Goal: Task Accomplishment & Management: Manage account settings

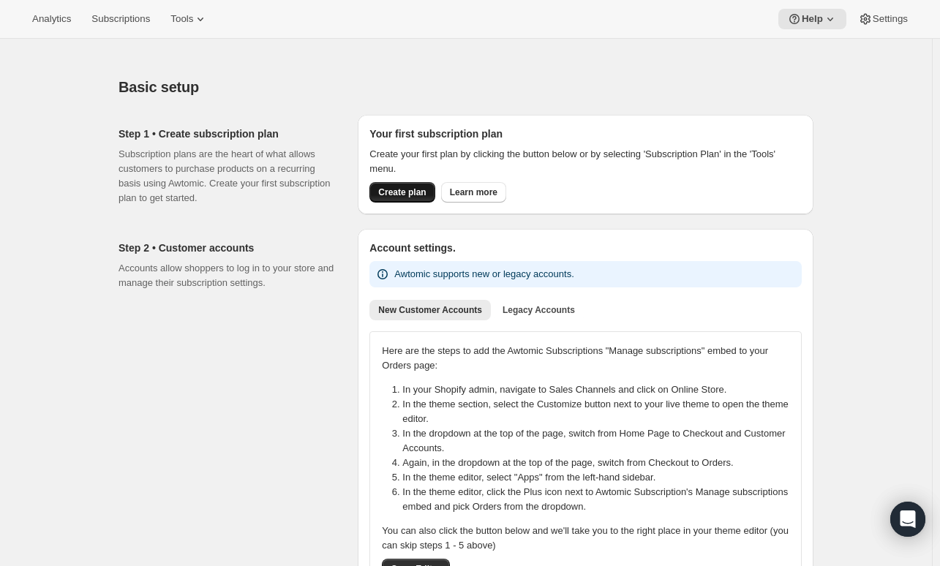
click at [414, 192] on span "Create plan" at bounding box center [402, 193] width 48 height 12
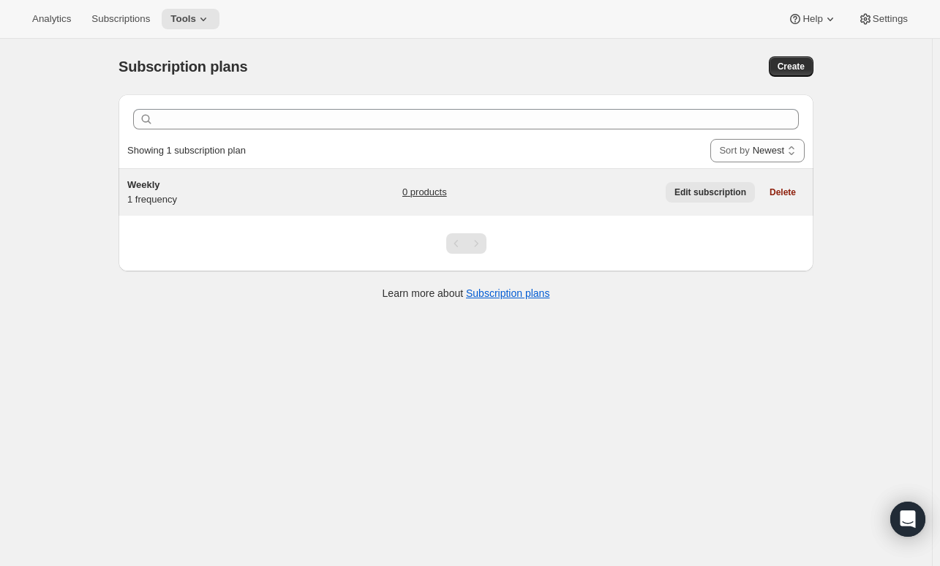
click at [729, 190] on span "Edit subscription" at bounding box center [711, 193] width 72 height 12
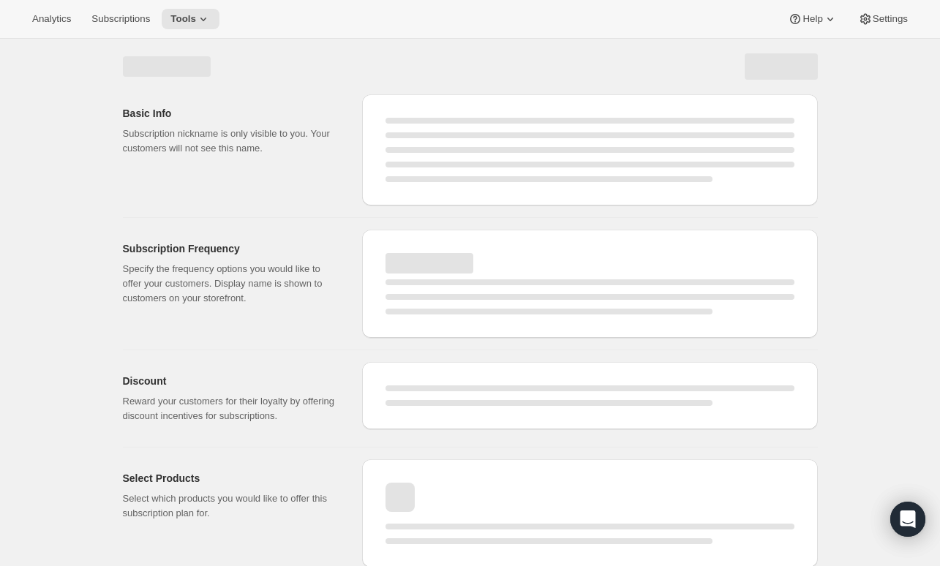
select select "WEEK"
select select "MONTH"
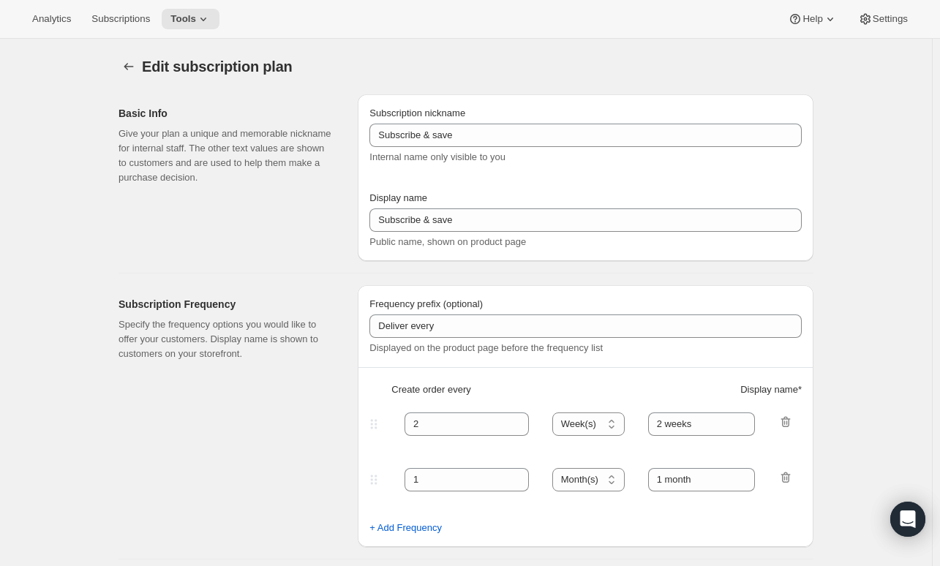
type input "Weekly"
type input "1"
type input "Weekly"
type input "No obligation, modify or cancel your plan at any time!"
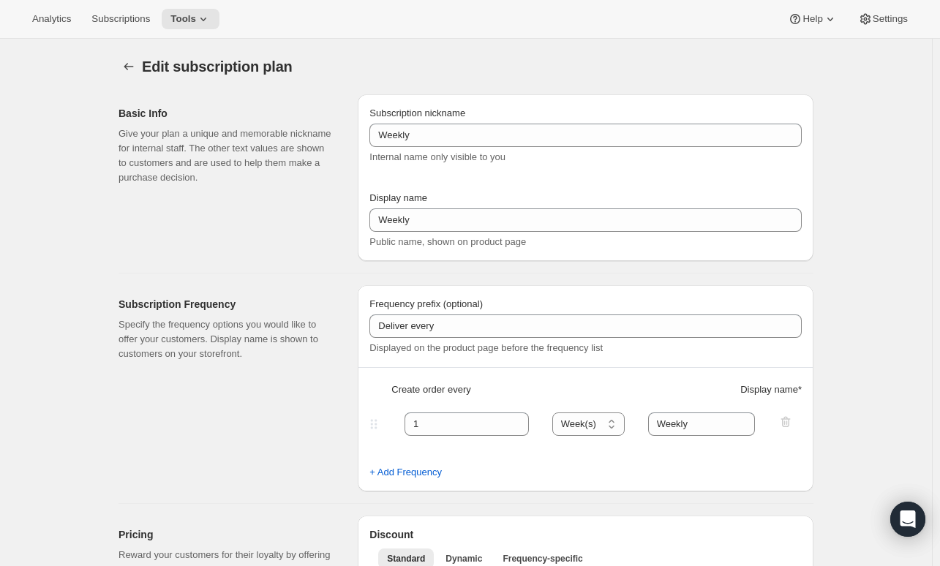
click at [881, 34] on div "Analytics Subscriptions Tools Help Settings" at bounding box center [470, 19] width 940 height 39
click at [887, 28] on button "Settings" at bounding box center [883, 19] width 67 height 20
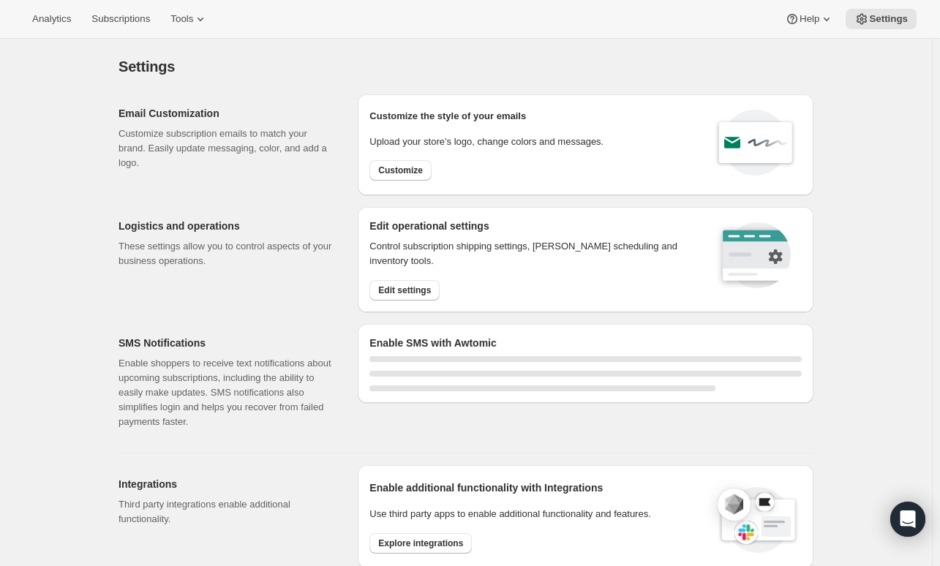
select select "01:00"
select select "10:00"
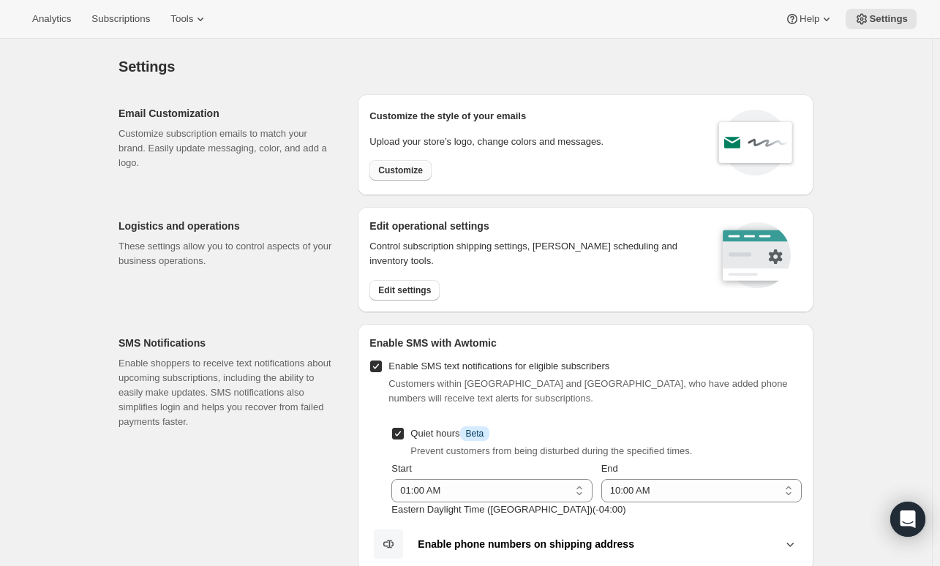
click at [389, 168] on span "Customize" at bounding box center [400, 171] width 45 height 12
select select "subscriptionMessage"
select select "5"
select select "15"
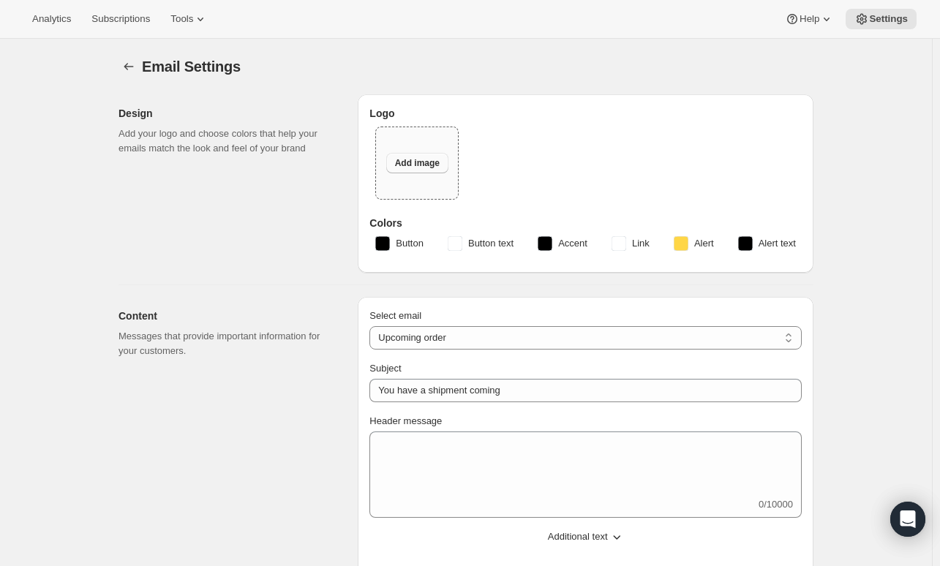
type input "Tractor At Home"
checkbox input "false"
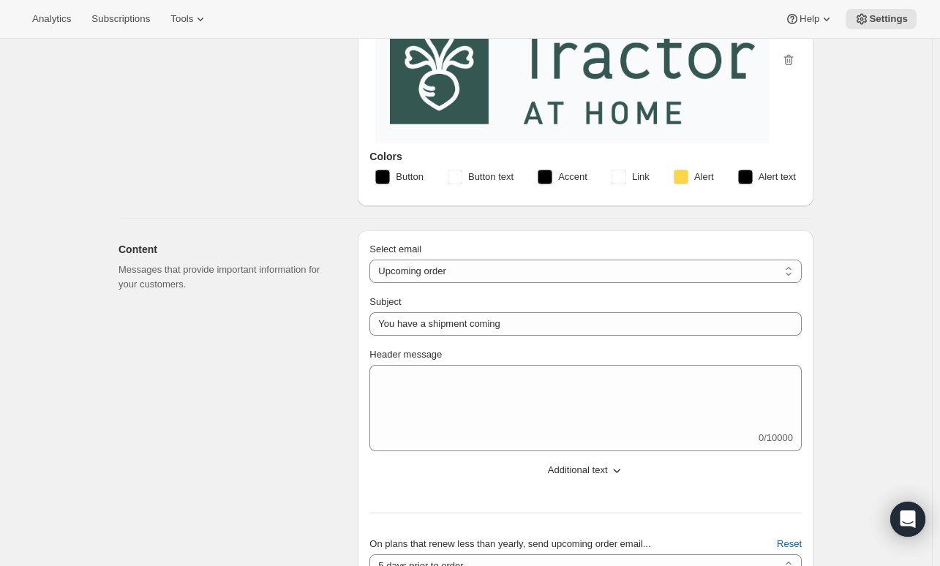
scroll to position [293, 0]
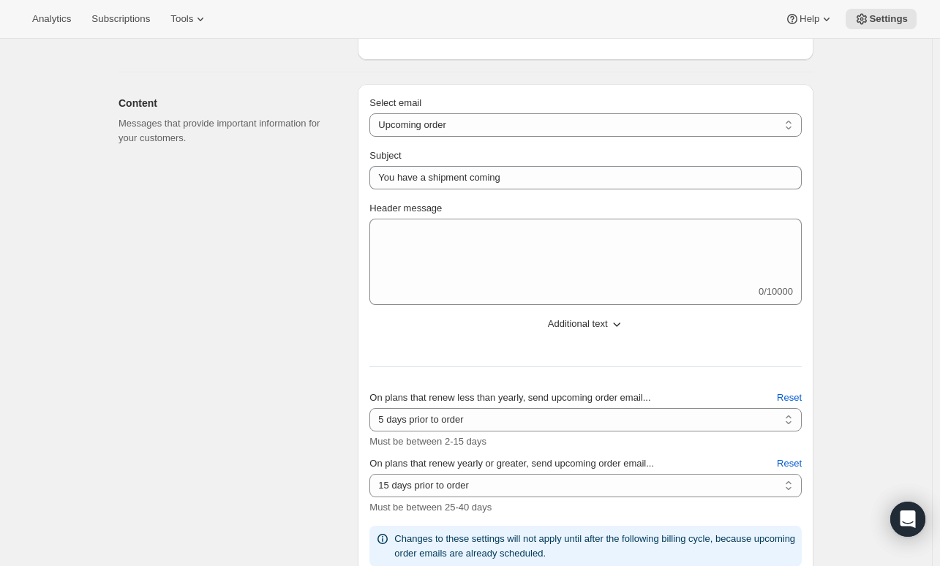
click at [607, 324] on span "Additional text" at bounding box center [578, 324] width 60 height 15
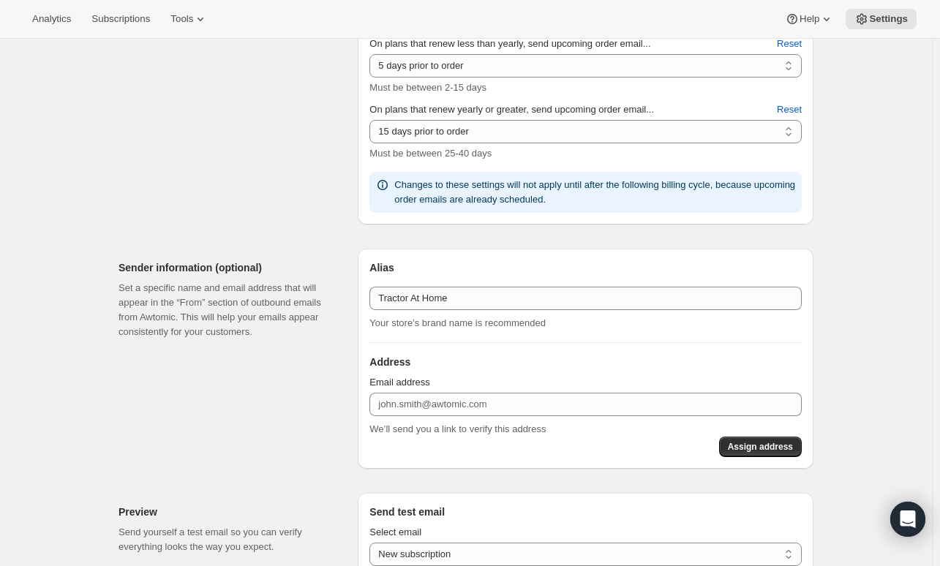
scroll to position [951, 0]
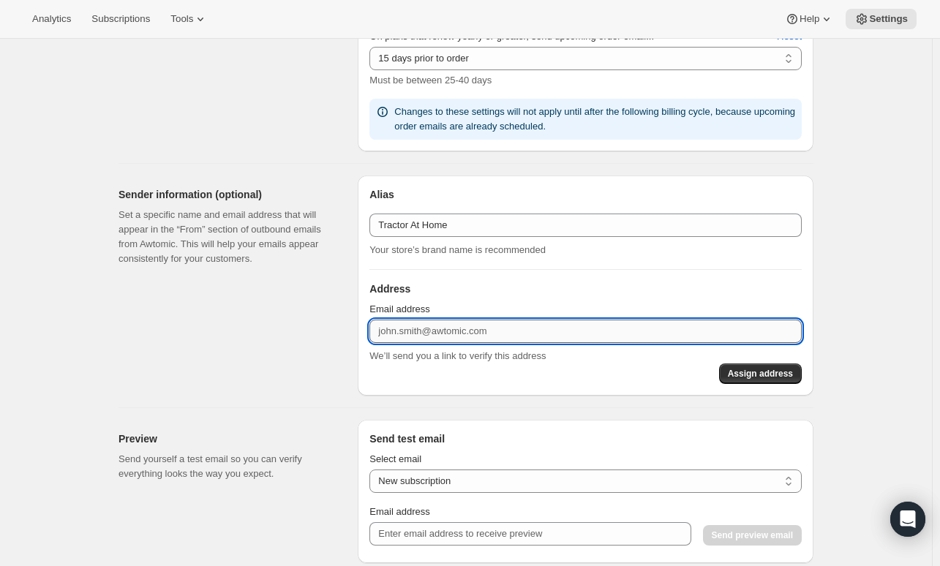
click at [499, 338] on input "Email address" at bounding box center [586, 331] width 433 height 23
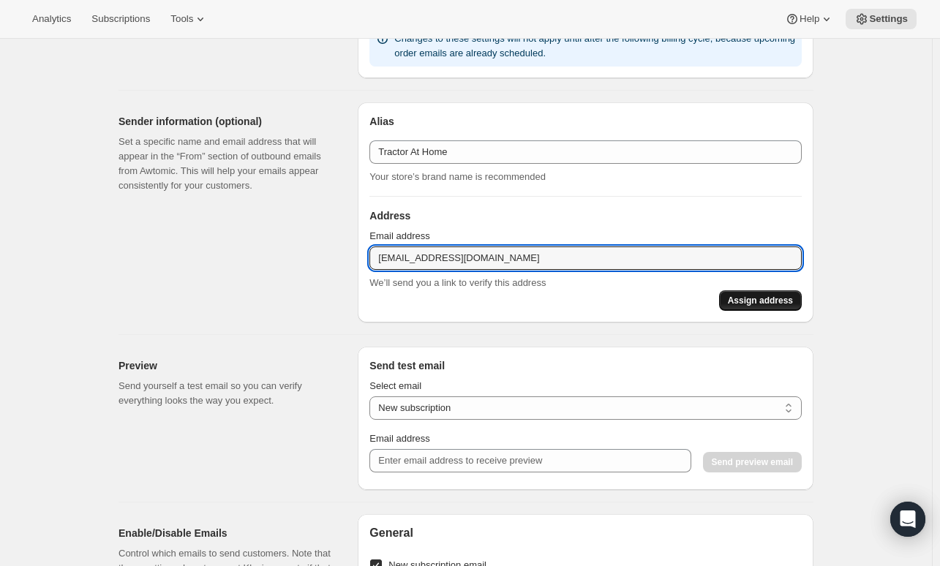
type input "[EMAIL_ADDRESS][DOMAIN_NAME]"
click at [791, 297] on span "Assign address" at bounding box center [760, 301] width 65 height 12
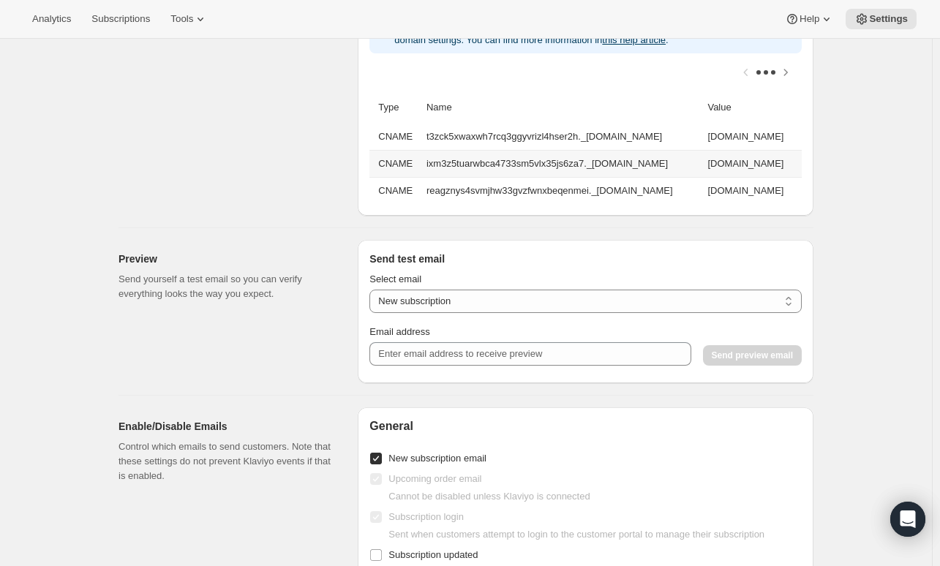
scroll to position [1098, 0]
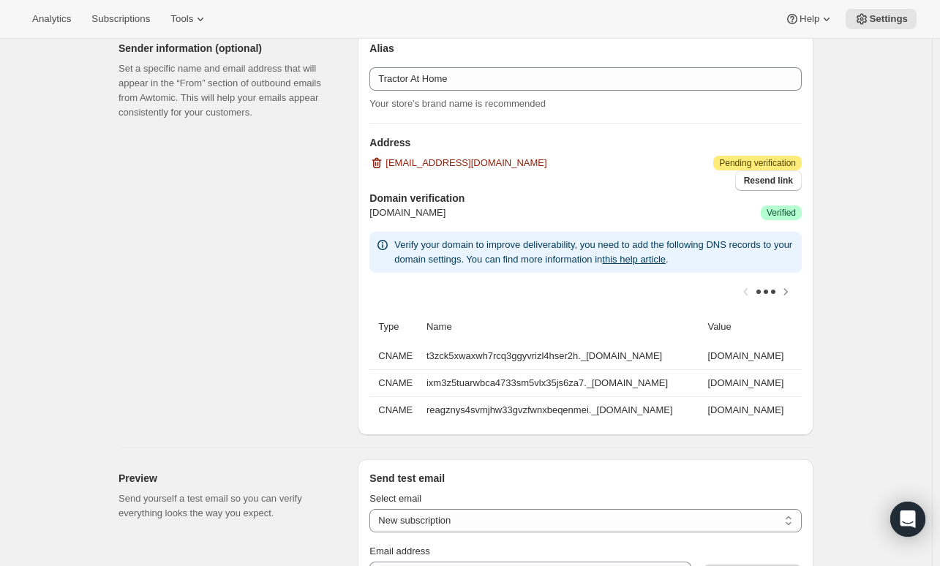
drag, startPoint x: 840, startPoint y: 119, endPoint x: 823, endPoint y: 111, distance: 19.3
click at [840, 119] on div "Email Settings. This page is ready Email Settings Design Add your logo and choo…" at bounding box center [466, 140] width 932 height 2398
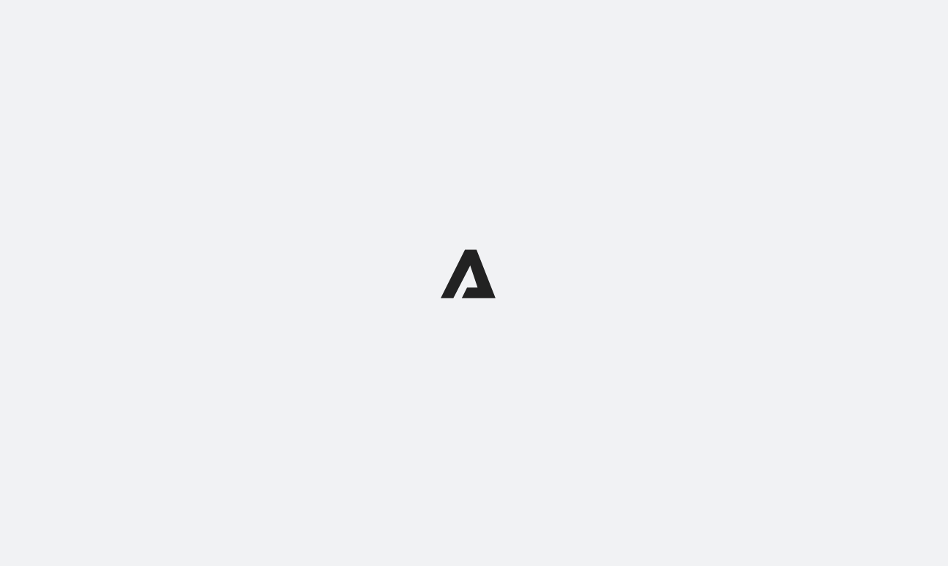
select select "subscriptionMessage"
select select "5"
select select "15"
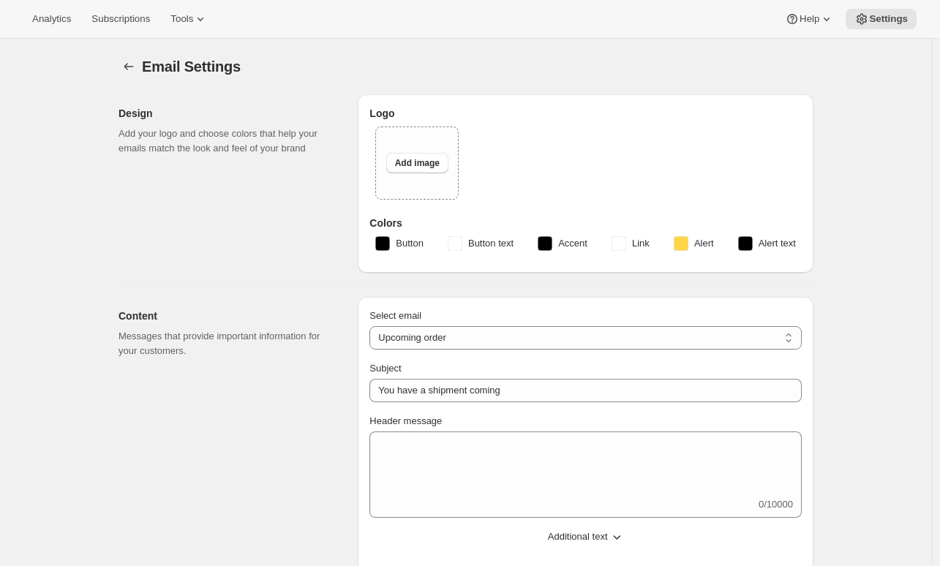
type input "Tractor At Home"
checkbox input "false"
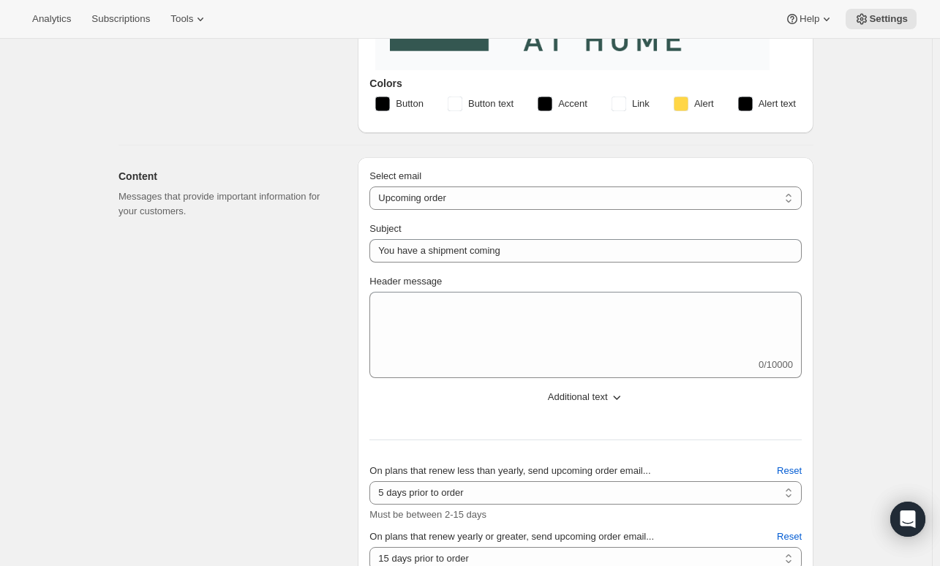
scroll to position [73, 0]
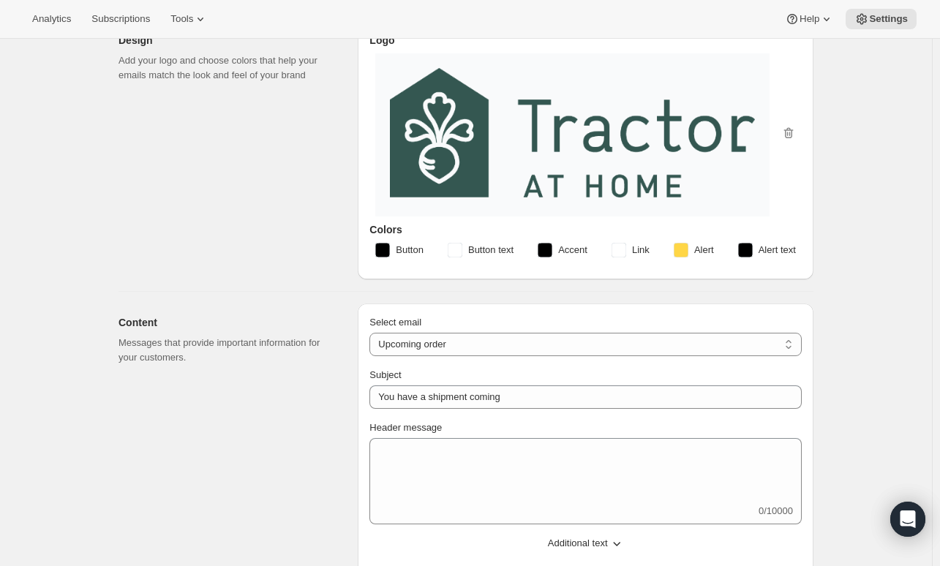
click at [386, 257] on button "Button" at bounding box center [400, 250] width 66 height 23
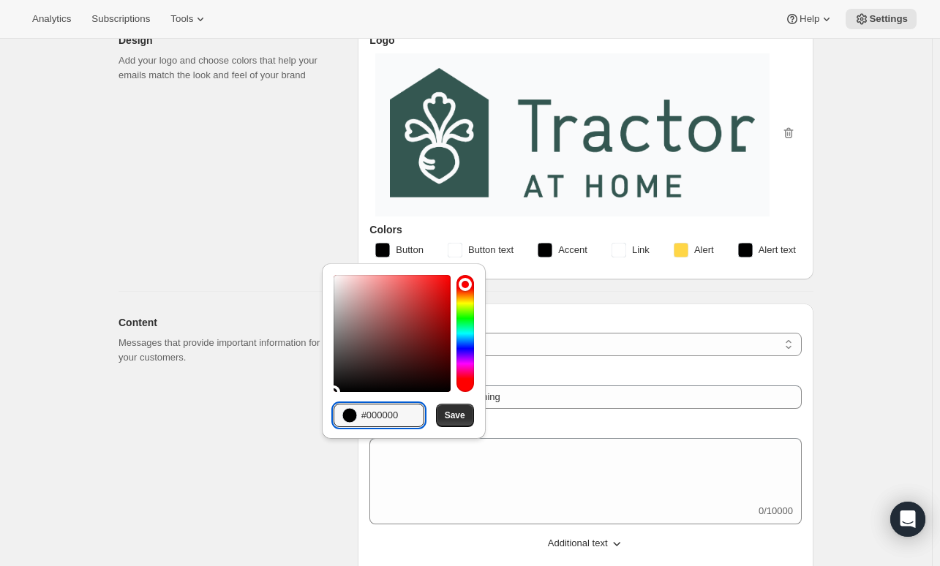
drag, startPoint x: 369, startPoint y: 421, endPoint x: 427, endPoint y: 415, distance: 58.8
click at [427, 413] on div "Hexadecimal value #000000 Save" at bounding box center [404, 415] width 141 height 23
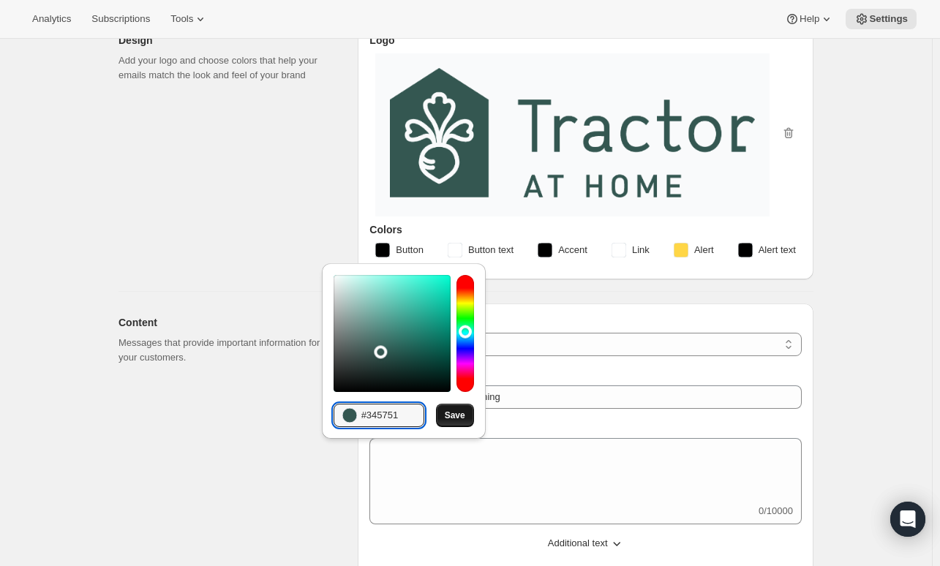
type input "#345751"
click at [460, 418] on span "Save" at bounding box center [455, 416] width 20 height 12
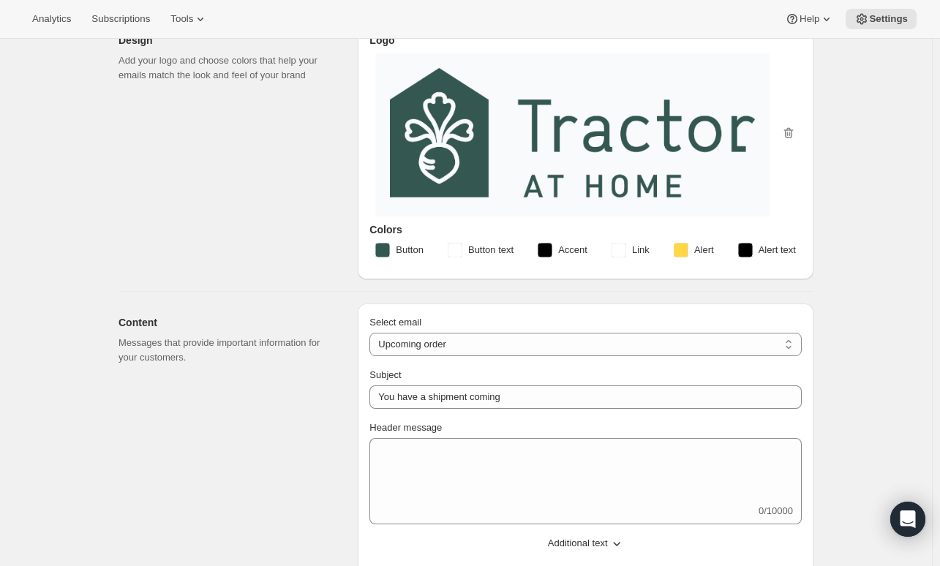
click at [553, 256] on rect "button" at bounding box center [545, 250] width 15 height 15
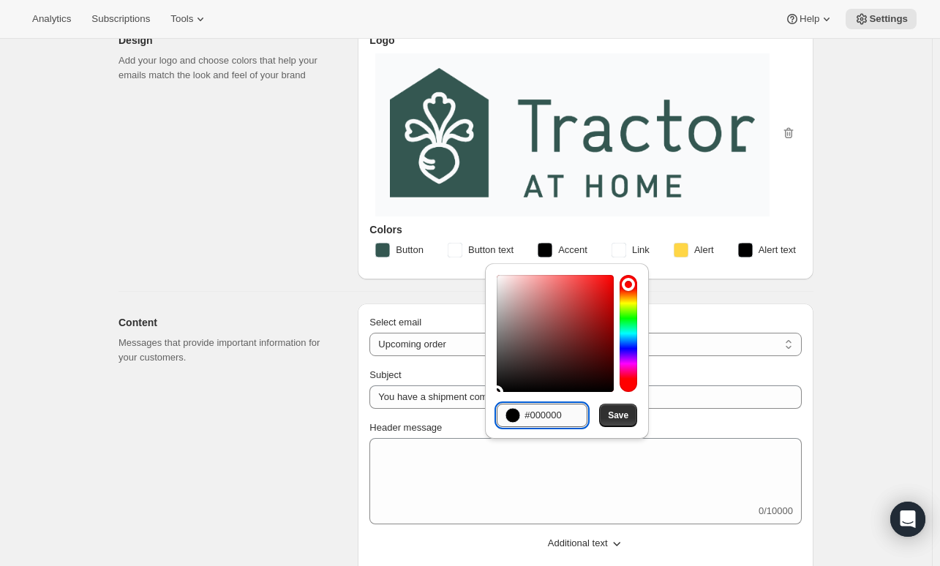
click at [533, 417] on input "#000000" at bounding box center [556, 415] width 63 height 23
drag, startPoint x: 532, startPoint y: 416, endPoint x: 644, endPoint y: 420, distance: 112.0
click at [644, 420] on div "Hexadecimal value #000000 Save" at bounding box center [567, 351] width 164 height 176
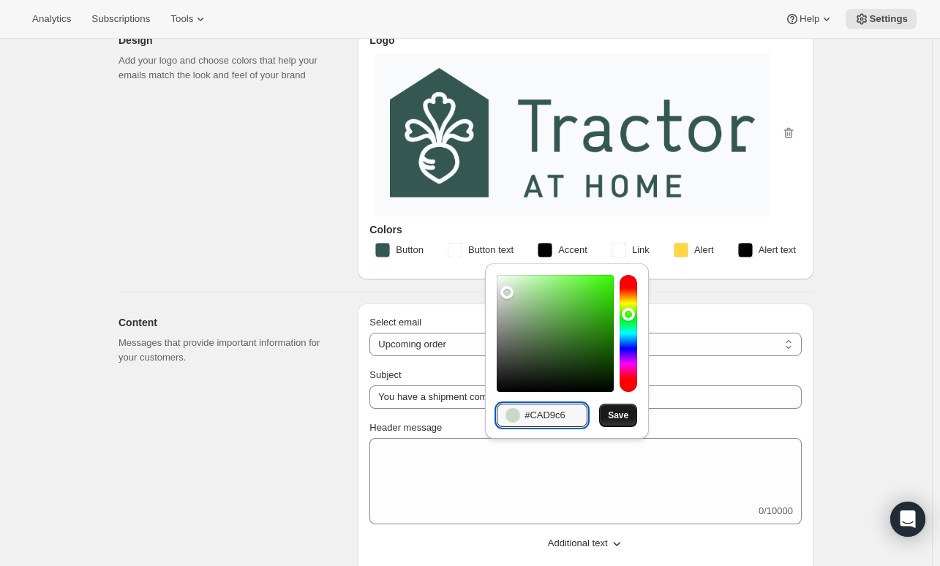
type input "#CAD9c6"
click at [607, 422] on button "Save" at bounding box center [618, 415] width 38 height 23
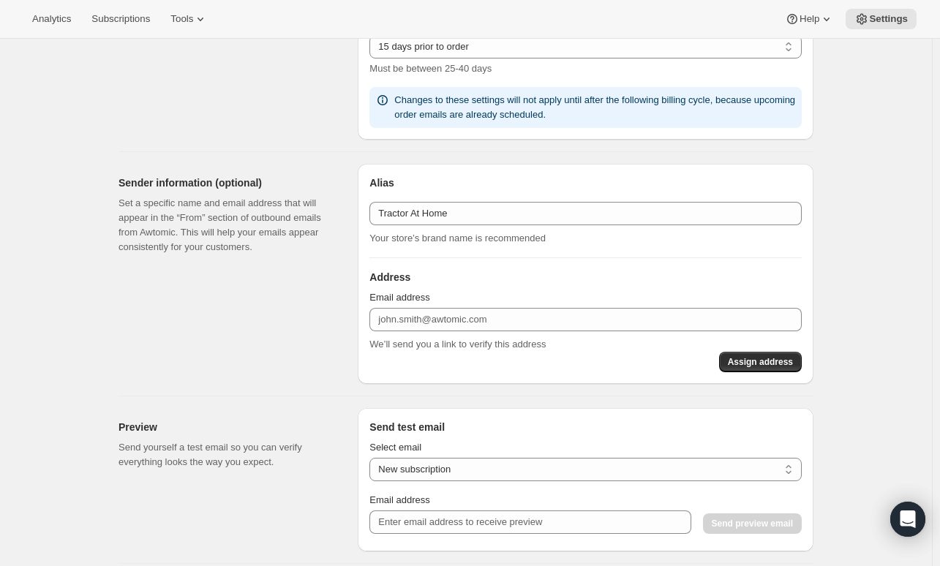
scroll to position [659, 0]
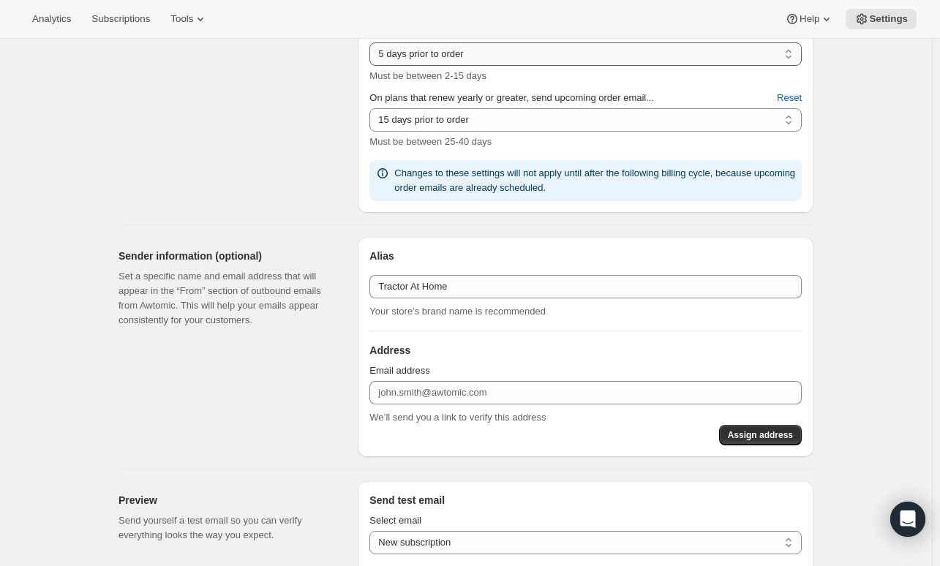
click at [793, 49] on select "2 days prior to order 3 days prior to order 4 days prior to order 5 days prior …" at bounding box center [586, 53] width 433 height 23
select select "4"
click at [373, 42] on select "2 days prior to order 3 days prior to order 4 days prior to order 5 days prior …" at bounding box center [586, 53] width 433 height 23
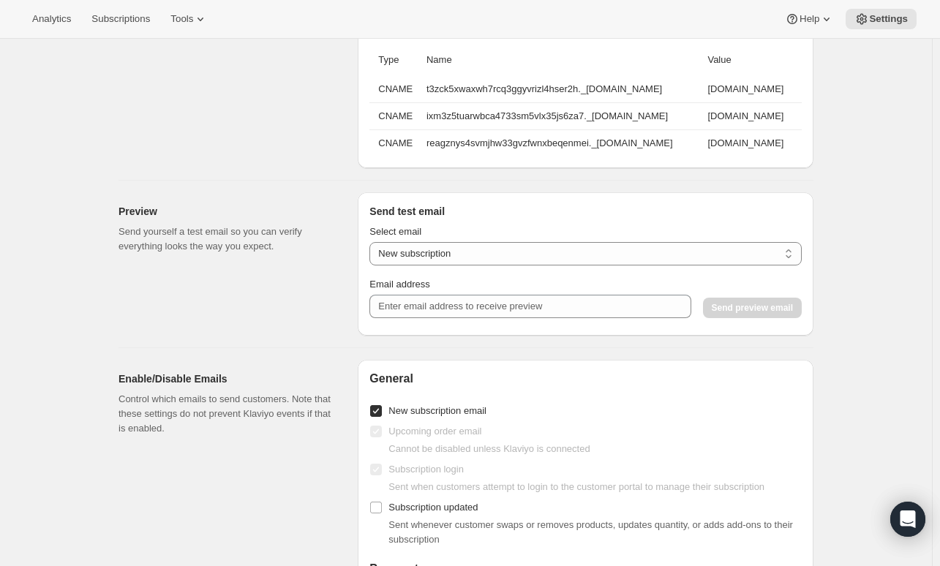
scroll to position [1040, 0]
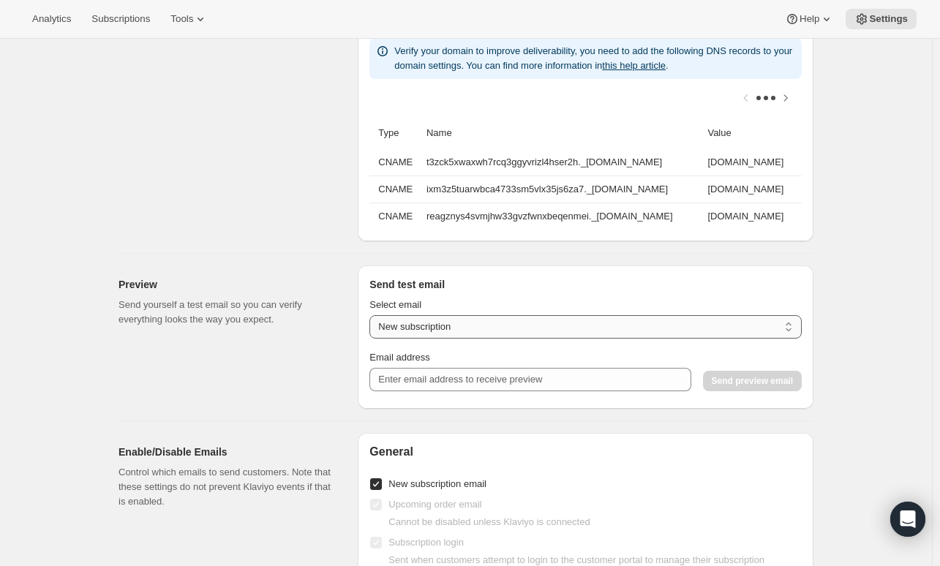
click at [525, 339] on select "New subscription Upcoming order Payment failure Delayed subscription Updated su…" at bounding box center [586, 326] width 433 height 23
click at [373, 323] on select "New subscription Upcoming order Payment failure Delayed subscription Updated su…" at bounding box center [586, 326] width 433 height 23
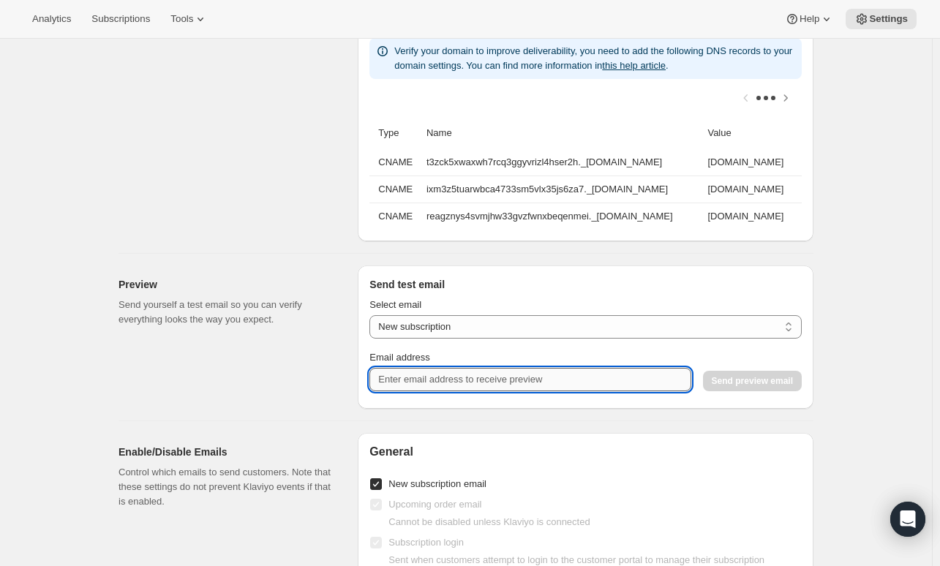
click at [503, 391] on input "Email address" at bounding box center [530, 379] width 321 height 23
type input "alee@tractorfoods.com"
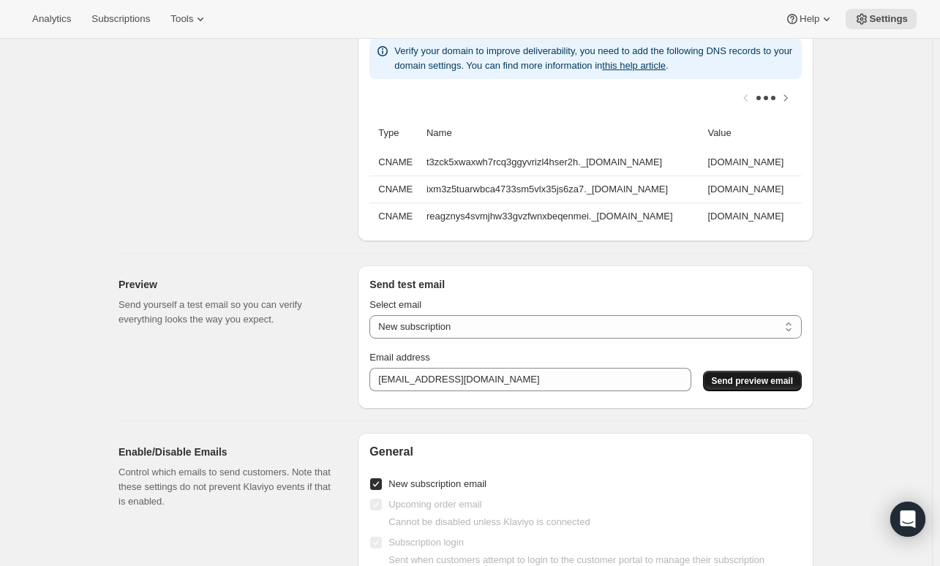
click at [734, 392] on button "Send preview email" at bounding box center [752, 381] width 99 height 20
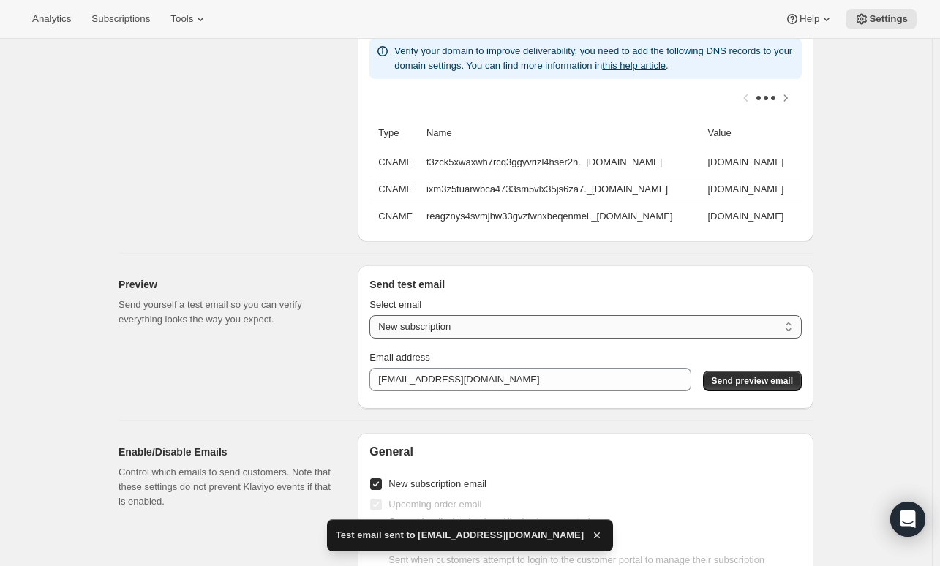
click at [518, 336] on select "New subscription Upcoming order Payment failure Delayed subscription Updated su…" at bounding box center [586, 326] width 433 height 23
click at [373, 323] on select "New subscription Upcoming order Payment failure Delayed subscription Updated su…" at bounding box center [586, 326] width 433 height 23
click at [722, 387] on span "Send preview email" at bounding box center [752, 381] width 81 height 12
click at [577, 335] on select "New subscription Upcoming order Payment failure Delayed subscription Updated su…" at bounding box center [586, 326] width 433 height 23
click at [373, 323] on select "New subscription Upcoming order Payment failure Delayed subscription Updated su…" at bounding box center [586, 326] width 433 height 23
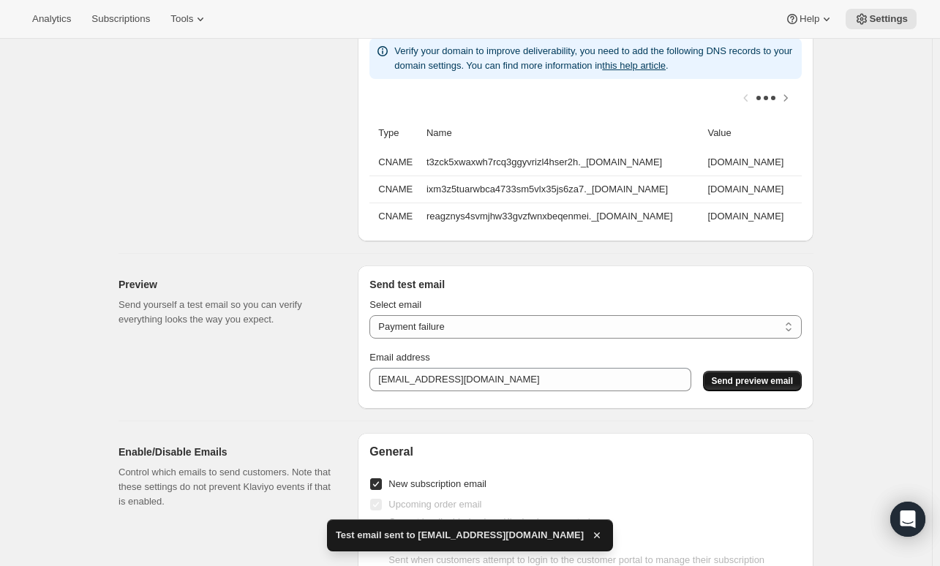
click at [726, 386] on span "Send preview email" at bounding box center [752, 381] width 81 height 12
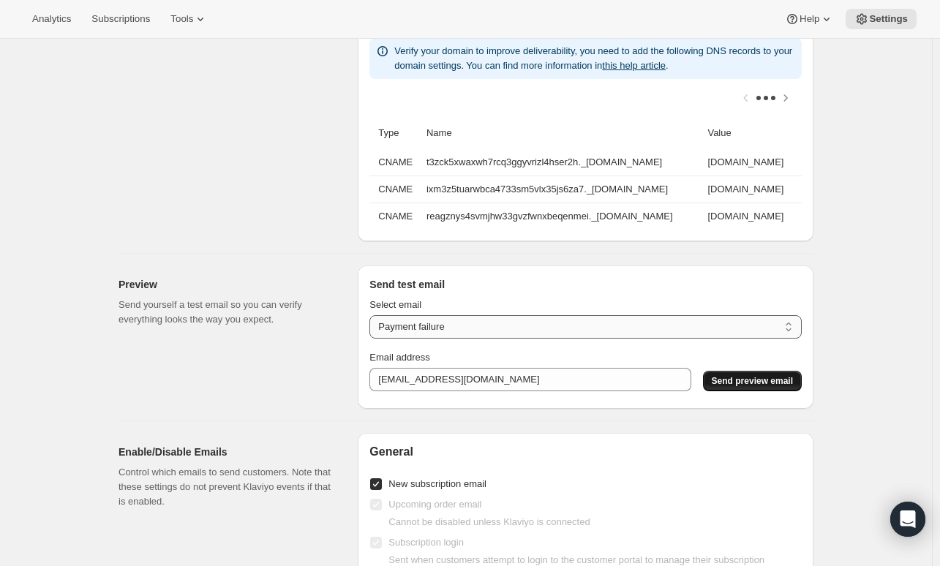
click at [491, 339] on select "New subscription Upcoming order Payment failure Delayed subscription Updated su…" at bounding box center [586, 326] width 433 height 23
click at [373, 323] on select "New subscription Upcoming order Payment failure Delayed subscription Updated su…" at bounding box center [586, 326] width 433 height 23
click at [720, 382] on button "Send preview email" at bounding box center [752, 381] width 99 height 20
click at [542, 330] on select "New subscription Upcoming order Payment failure Delayed subscription Updated su…" at bounding box center [586, 326] width 433 height 23
select select "updated-subscription"
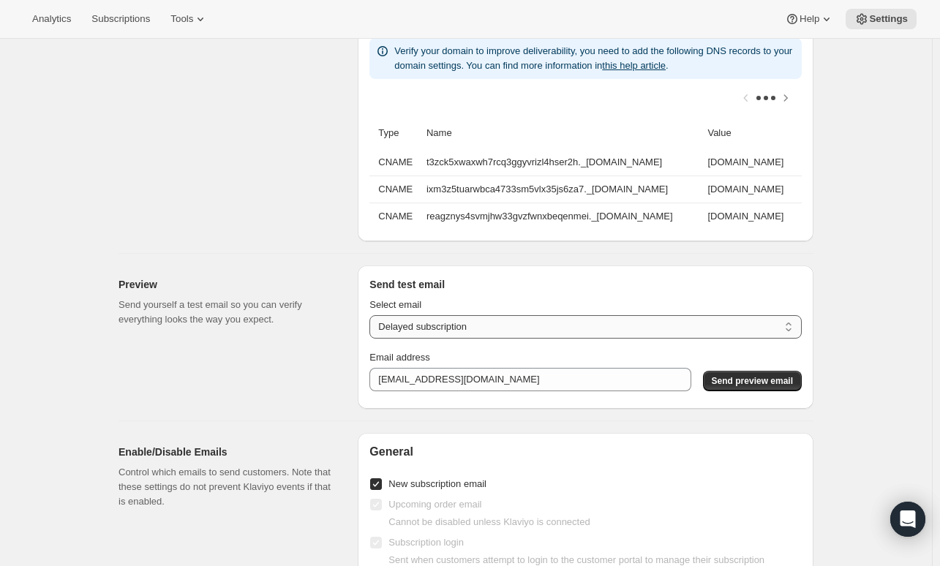
click at [373, 323] on select "New subscription Upcoming order Payment failure Delayed subscription Updated su…" at bounding box center [586, 326] width 433 height 23
click at [751, 387] on span "Send preview email" at bounding box center [752, 381] width 81 height 12
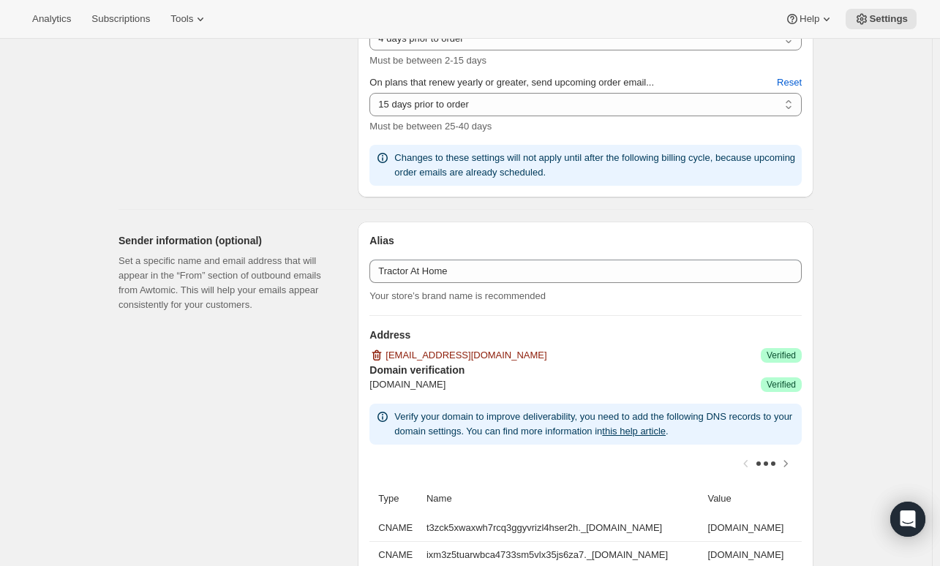
scroll to position [0, 0]
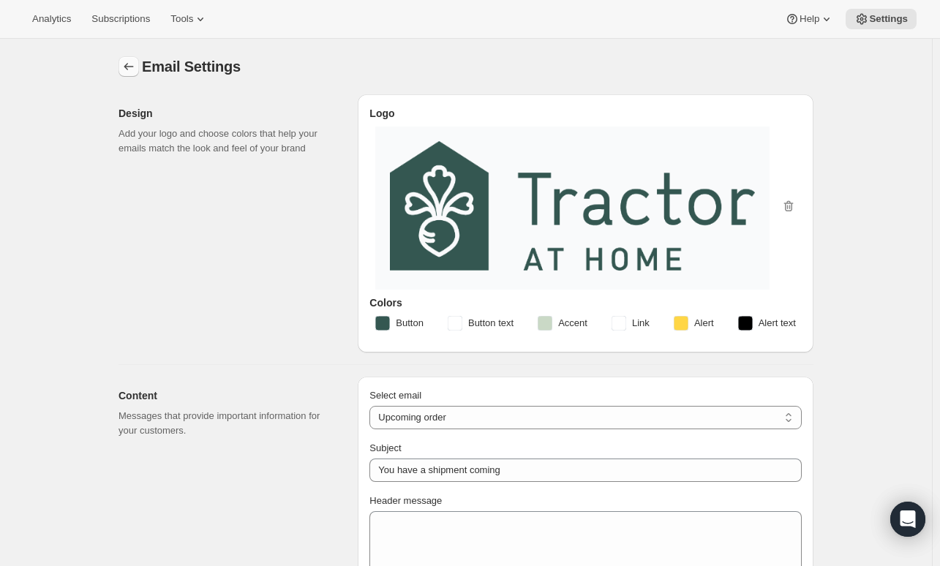
click at [129, 70] on icon "Settings" at bounding box center [128, 66] width 15 height 15
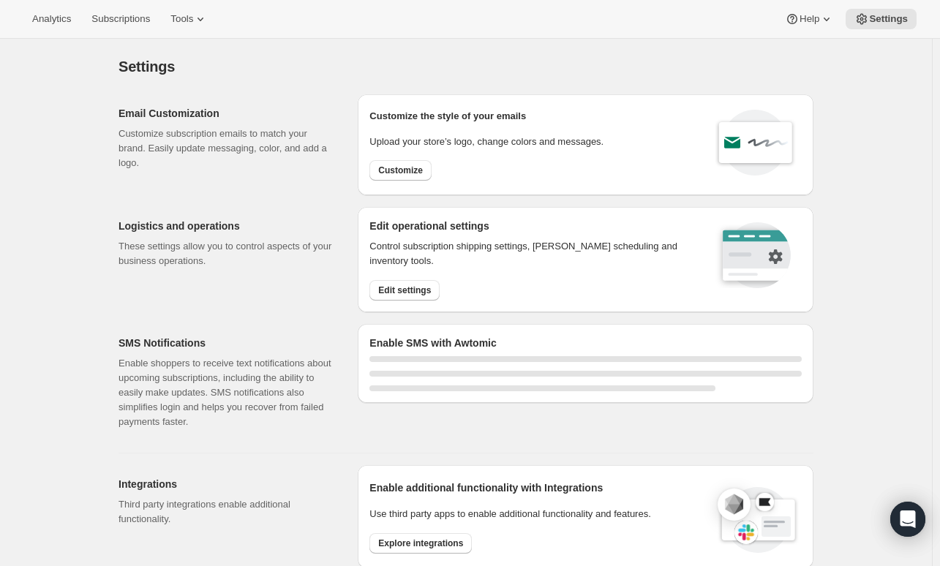
select select "01:00"
select select "10:00"
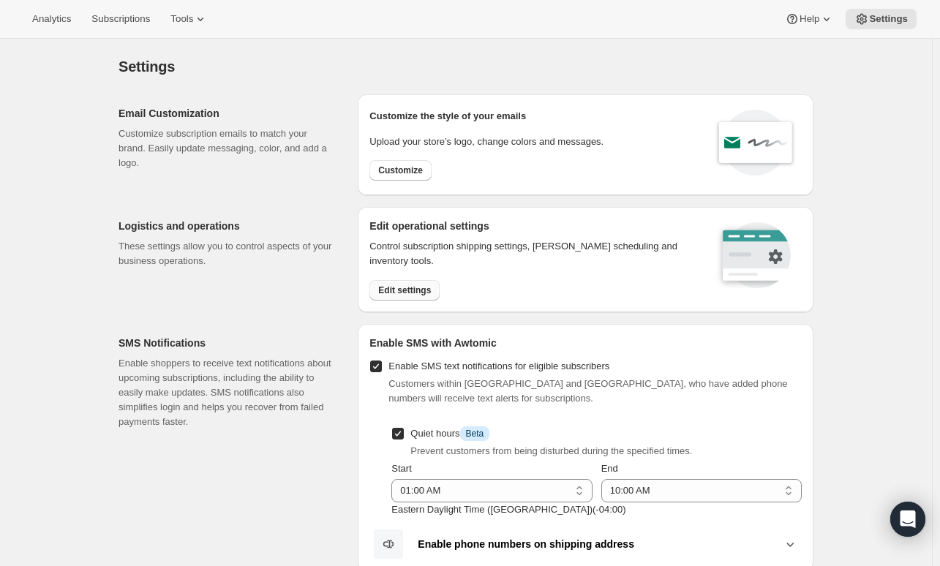
click at [397, 295] on button "Edit settings" at bounding box center [405, 290] width 70 height 20
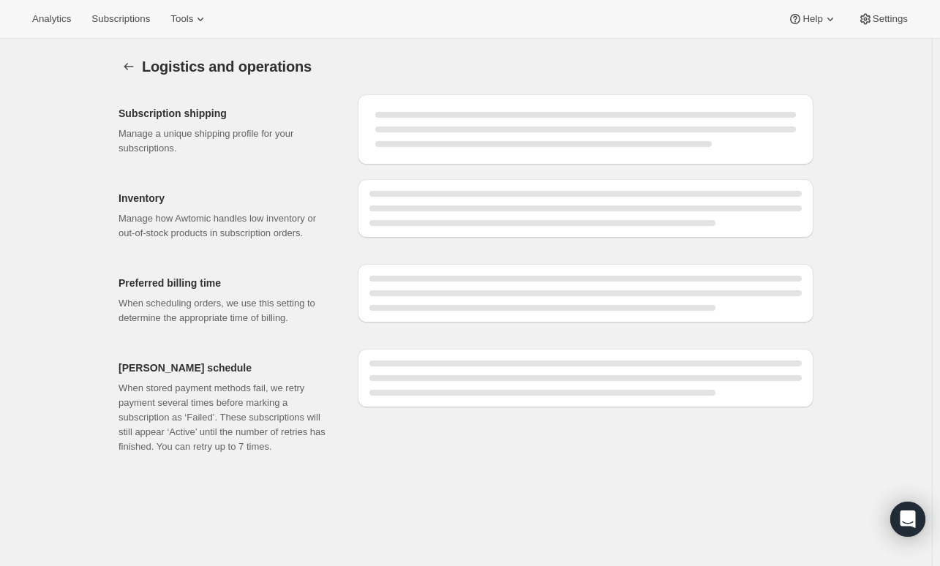
select select "09:00"
select select "DAY"
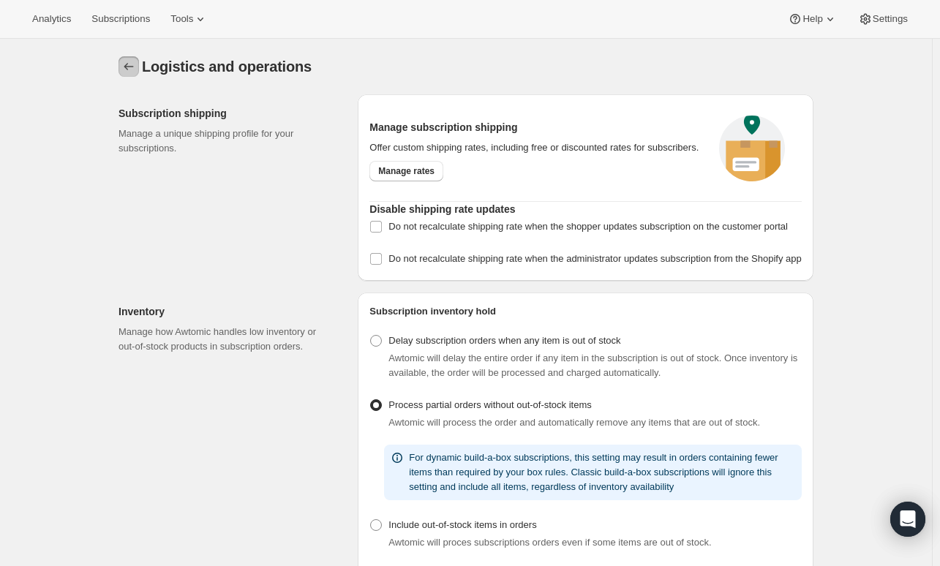
click at [129, 61] on icon "Settings" at bounding box center [128, 66] width 15 height 15
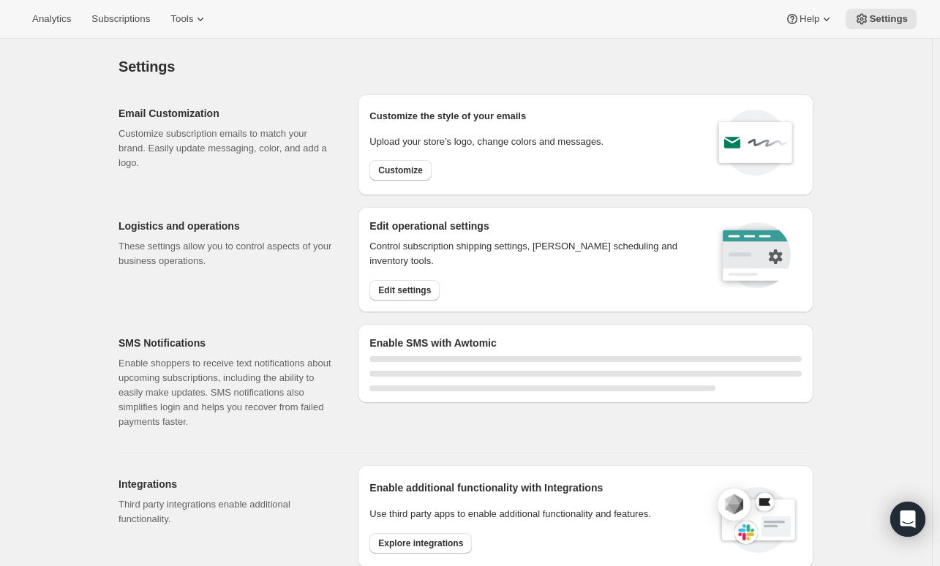
select select "01:00"
select select "10:00"
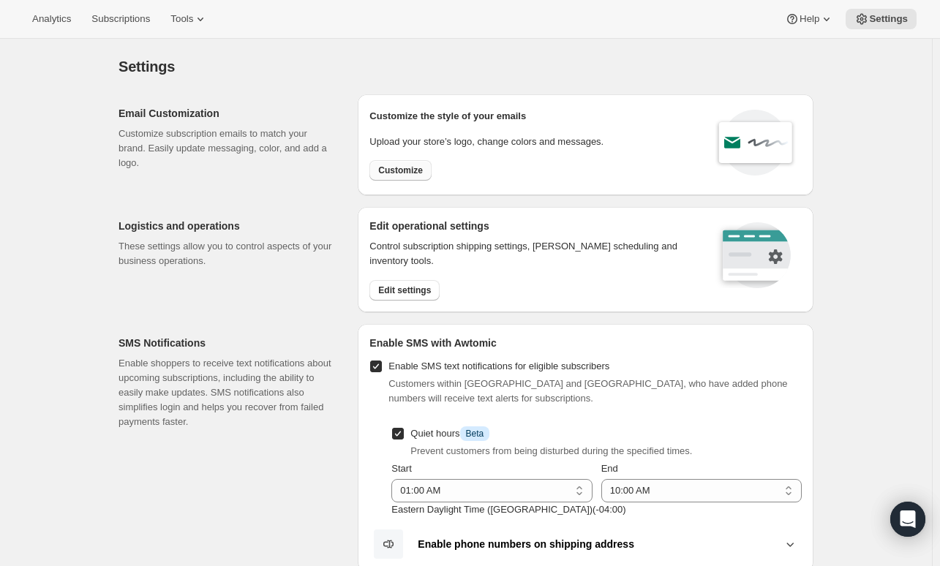
click at [386, 171] on span "Customize" at bounding box center [400, 171] width 45 height 12
select select "subscriptionMessage"
select select "5"
select select "15"
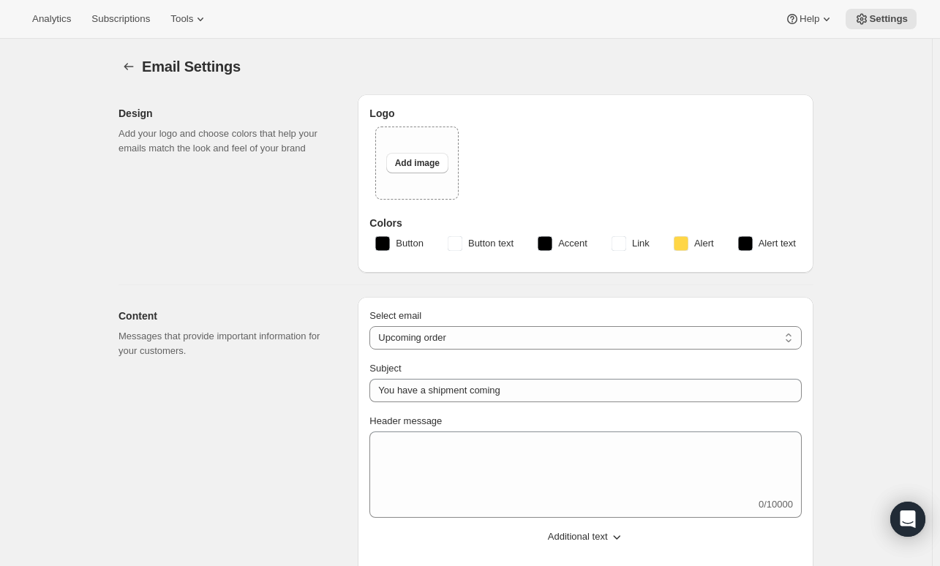
select select "4"
type input "Tractor At Home"
checkbox input "false"
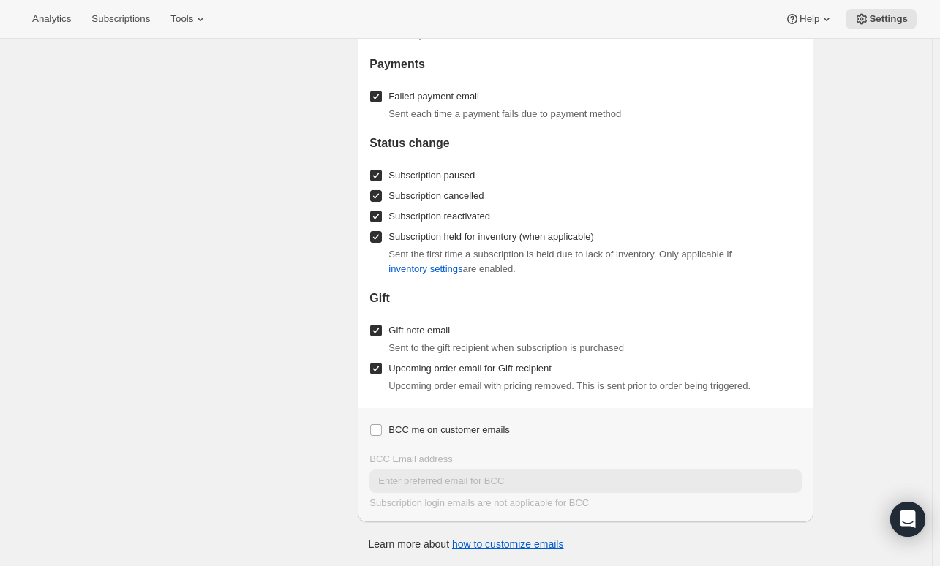
scroll to position [1479, 0]
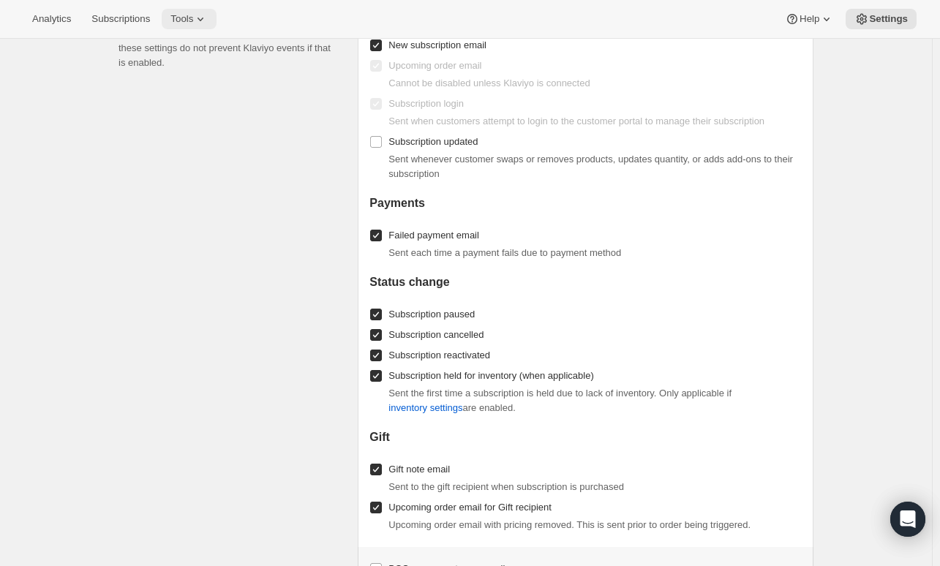
click at [179, 10] on button "Tools" at bounding box center [189, 19] width 55 height 20
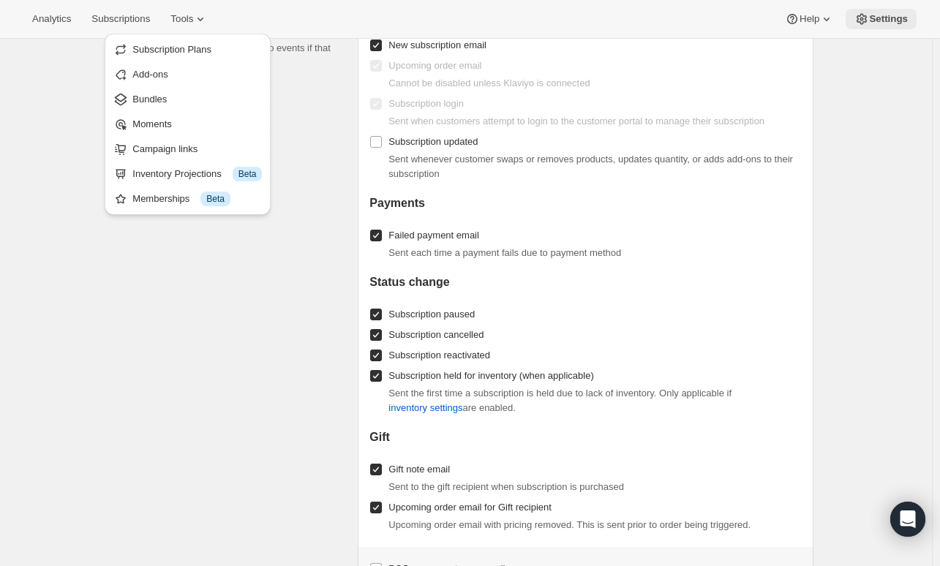
click at [878, 26] on button "Settings" at bounding box center [881, 19] width 71 height 20
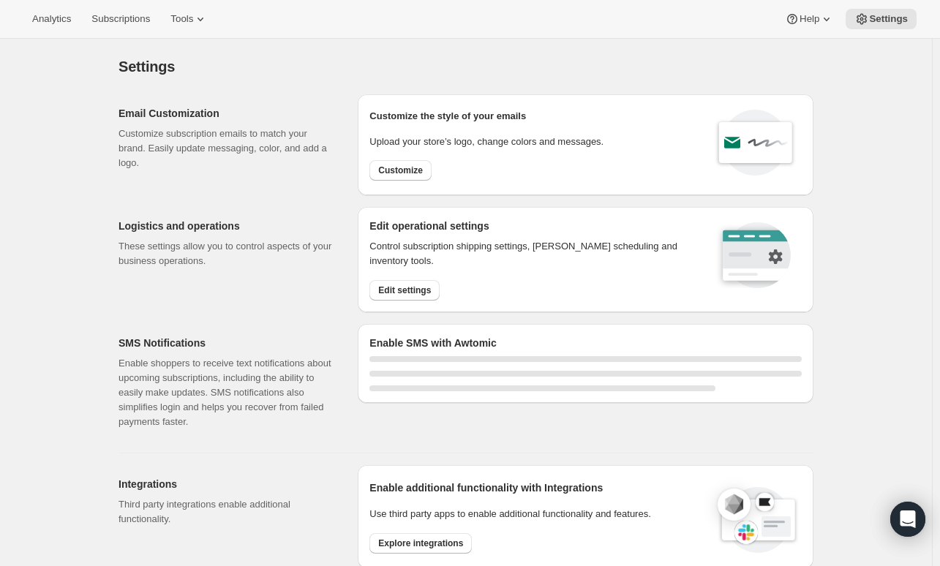
select select "01:00"
select select "10:00"
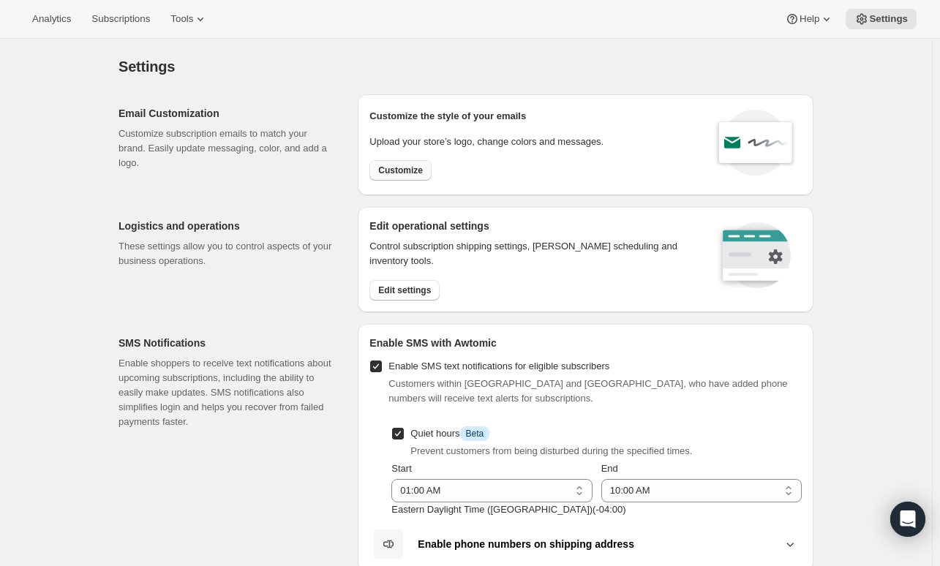
click at [411, 166] on span "Customize" at bounding box center [400, 171] width 45 height 12
select select "subscriptionMessage"
select select "5"
select select "15"
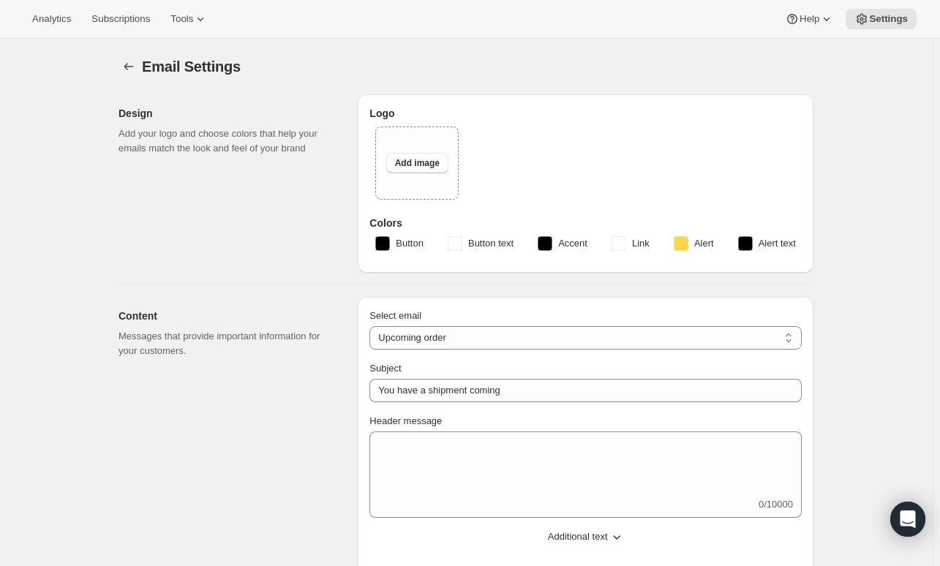
select select "4"
type input "Tractor At Home"
checkbox input "false"
